Goal: Task Accomplishment & Management: Manage account settings

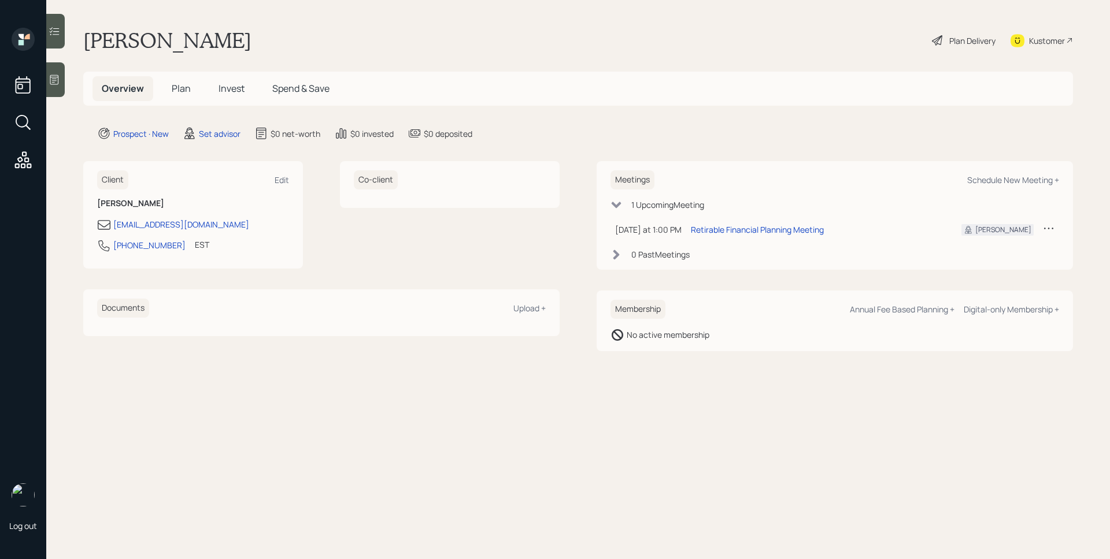
click at [61, 80] on div at bounding box center [55, 79] width 18 height 35
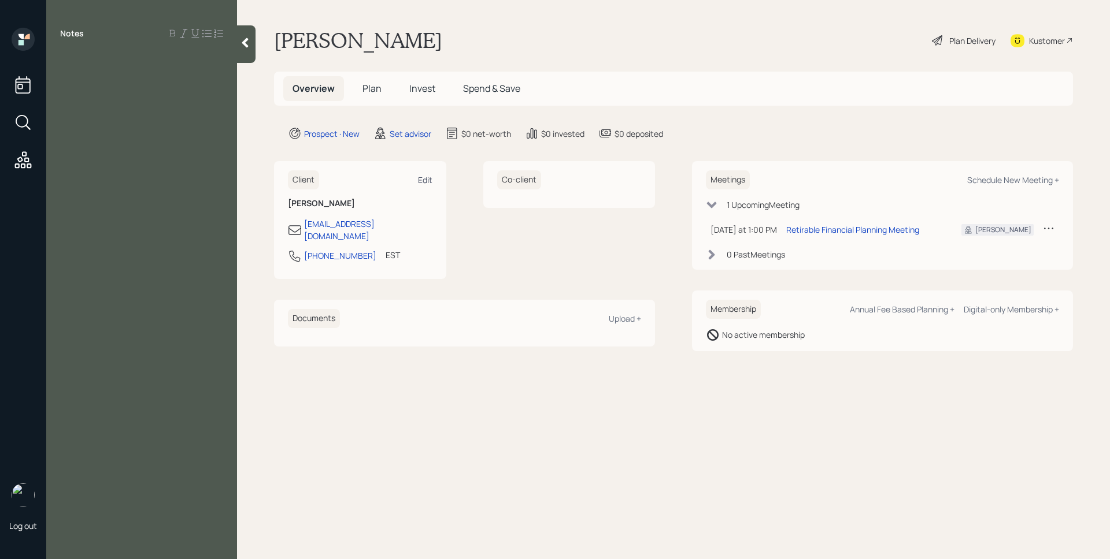
click at [422, 176] on div "Edit" at bounding box center [425, 180] width 14 height 11
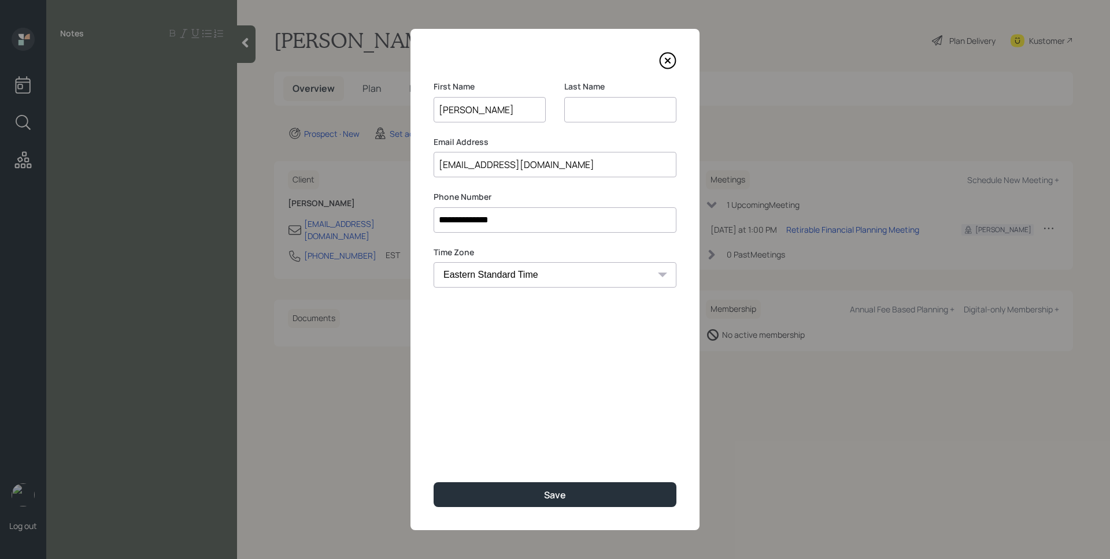
click at [633, 109] on input at bounding box center [620, 109] width 112 height 25
type input "King"
click at [578, 446] on div "**********" at bounding box center [554, 280] width 289 height 502
click at [578, 499] on button "Save" at bounding box center [554, 495] width 243 height 25
